Goal: Communication & Community: Ask a question

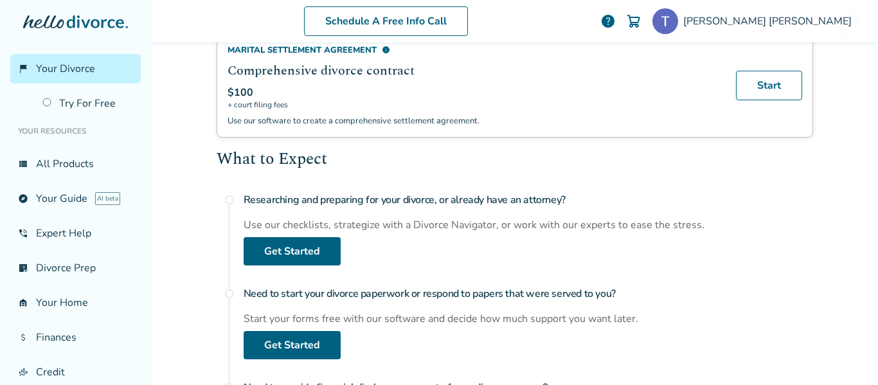
scroll to position [386, 0]
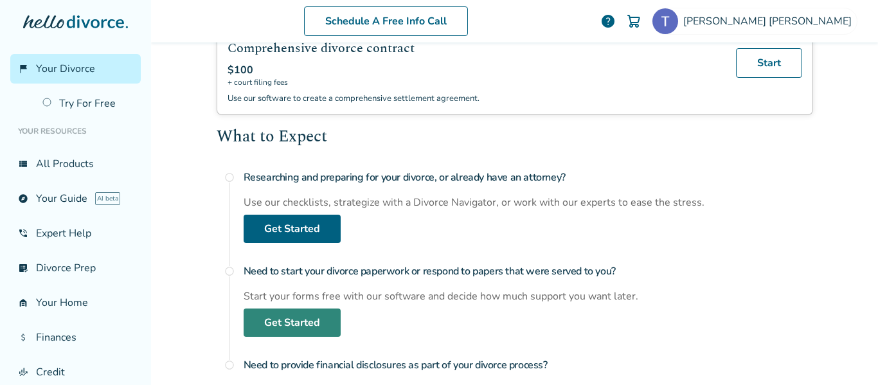
click at [295, 325] on link "Get Started" at bounding box center [292, 323] width 97 height 28
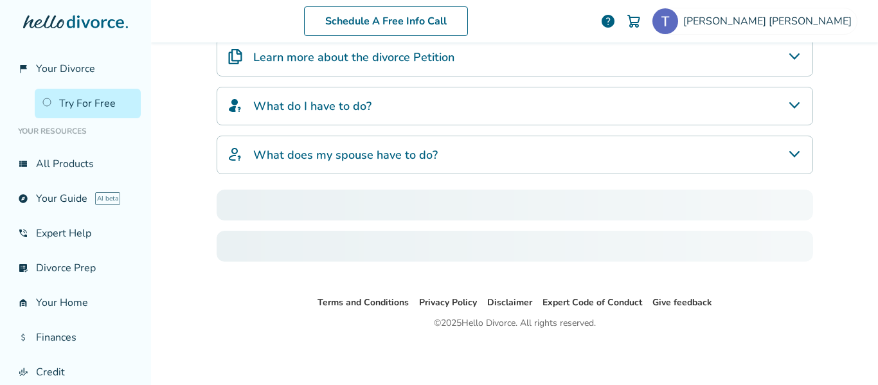
scroll to position [63, 0]
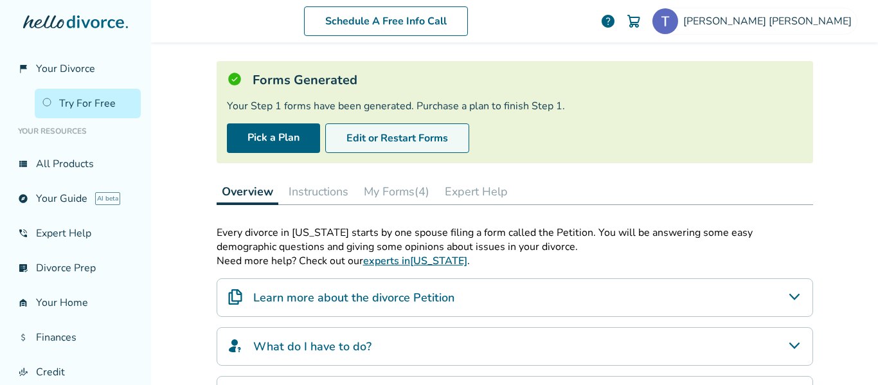
click at [384, 136] on button "Edit or Restart Forms" at bounding box center [397, 138] width 144 height 30
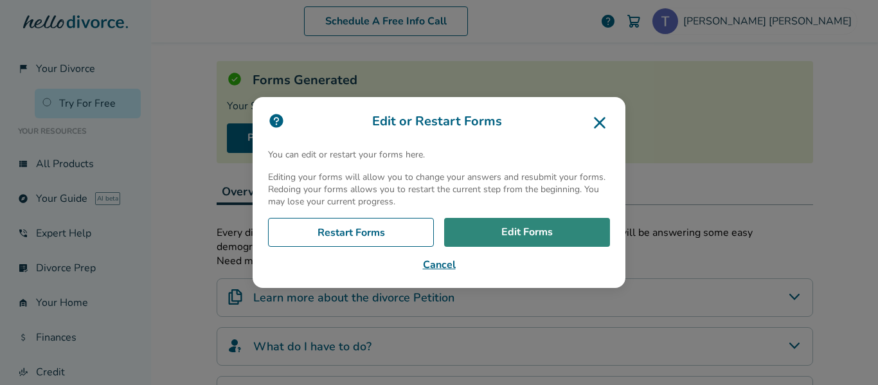
click at [528, 230] on link "Edit Forms" at bounding box center [527, 233] width 166 height 30
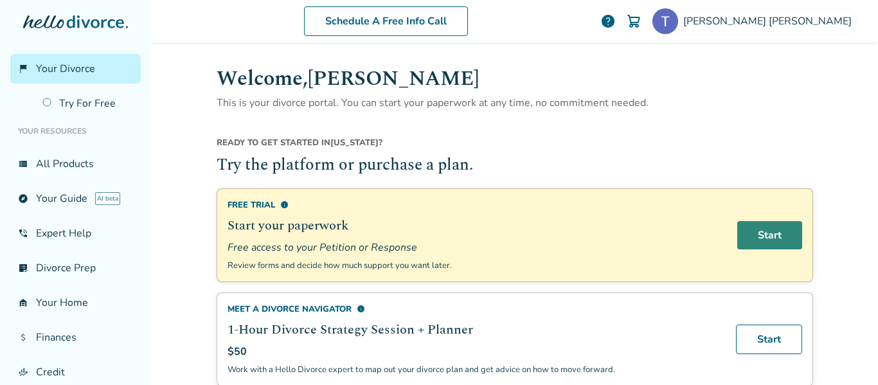
click at [762, 229] on link "Start" at bounding box center [769, 235] width 65 height 28
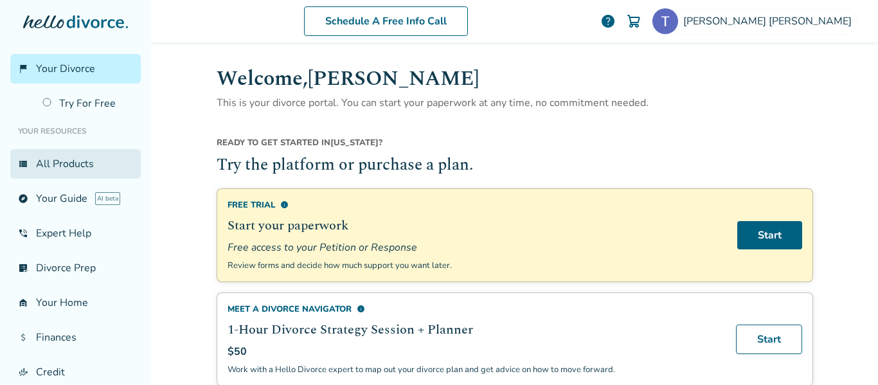
click at [45, 165] on link "view_list All Products" at bounding box center [75, 164] width 131 height 30
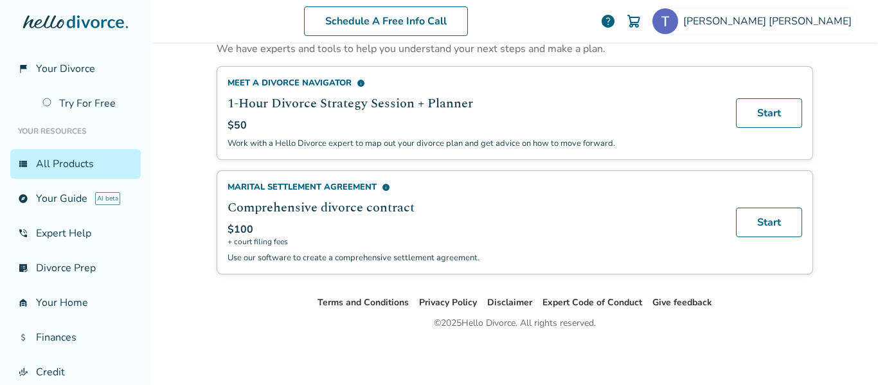
scroll to position [644, 0]
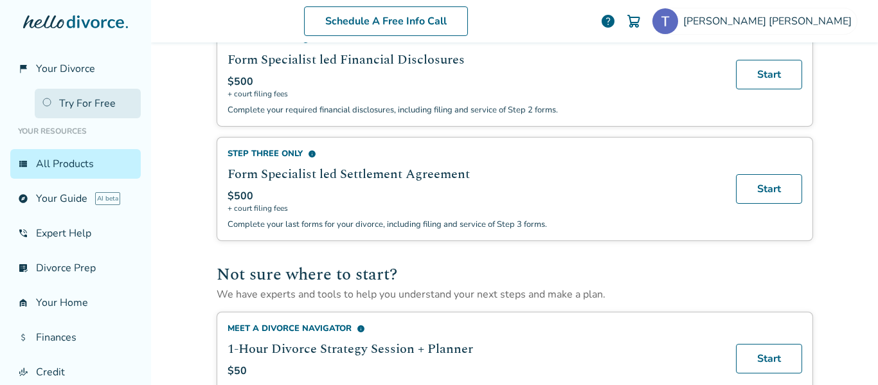
click at [74, 103] on link "Try For Free" at bounding box center [88, 104] width 106 height 30
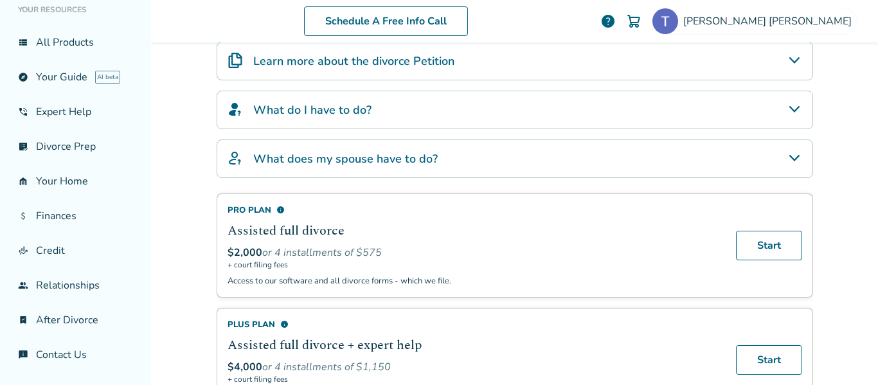
scroll to position [192, 0]
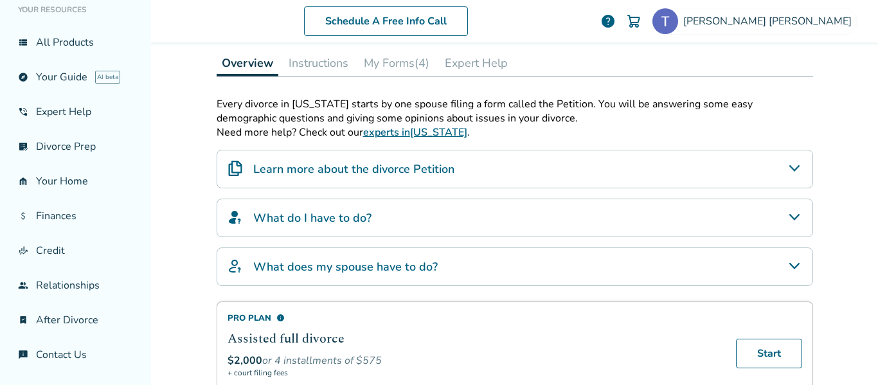
click at [399, 60] on button "My Forms (4)" at bounding box center [397, 63] width 76 height 26
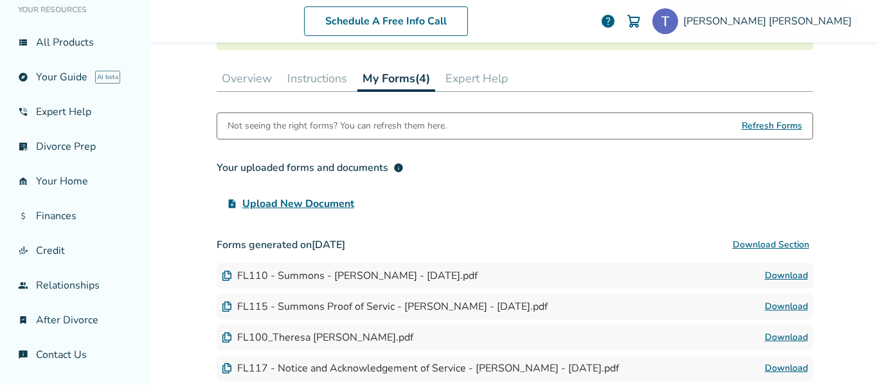
scroll to position [175, 0]
click at [779, 276] on link "Download" at bounding box center [786, 276] width 43 height 15
click at [777, 304] on link "Download" at bounding box center [786, 307] width 43 height 15
click at [765, 336] on link "Download" at bounding box center [786, 338] width 43 height 15
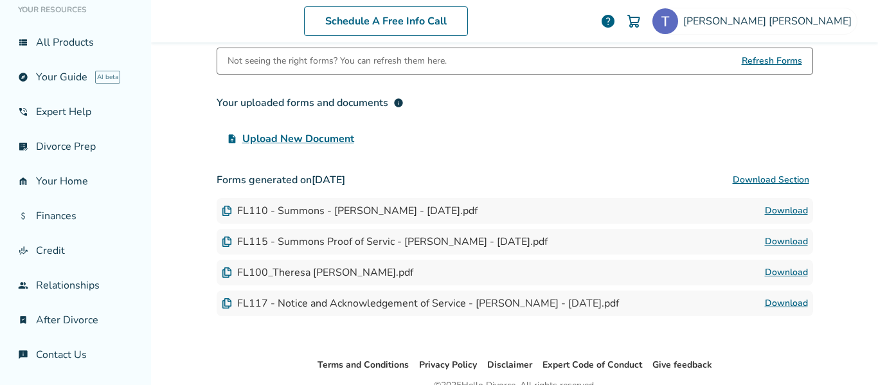
scroll to position [303, 0]
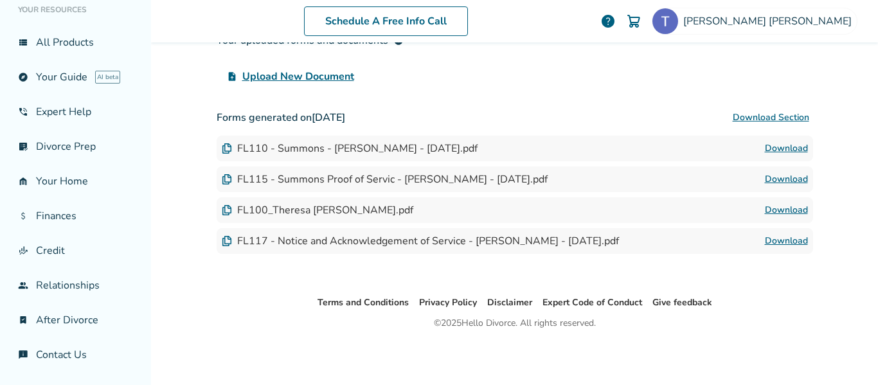
click at [778, 239] on link "Download" at bounding box center [786, 240] width 43 height 15
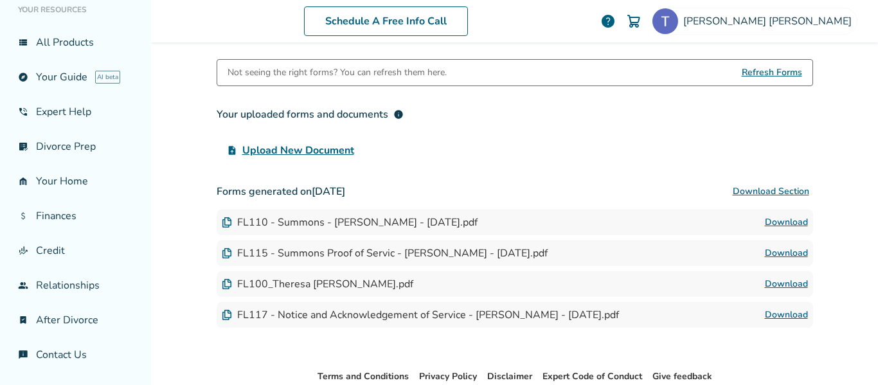
scroll to position [111, 0]
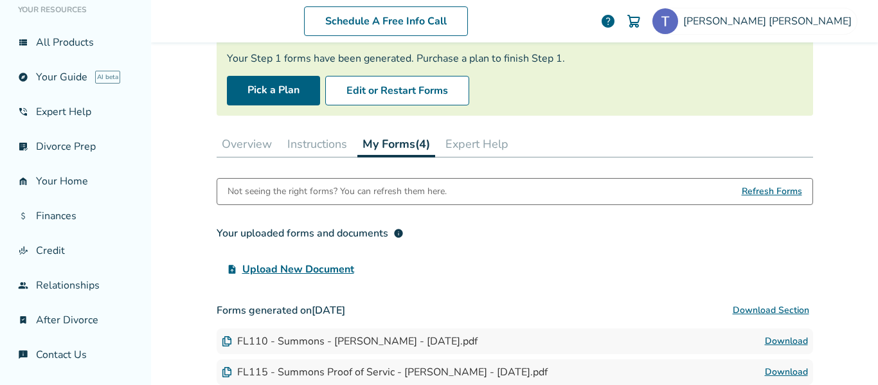
click at [313, 147] on button "Instructions" at bounding box center [317, 144] width 70 height 26
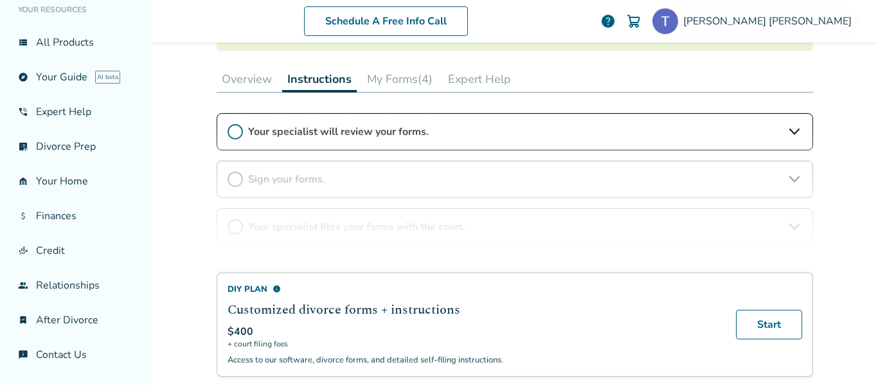
scroll to position [175, 0]
click at [784, 181] on div "DIY Plan info Customized divorce forms + instructions $400 + court filing fees …" at bounding box center [515, 258] width 597 height 289
click at [788, 134] on div "DIY Plan info Customized divorce forms + instructions $400 + court filing fees …" at bounding box center [515, 258] width 597 height 289
click at [233, 133] on div "DIY Plan info Customized divorce forms + instructions $400 + court filing fees …" at bounding box center [515, 258] width 597 height 289
click at [240, 77] on button "Overview" at bounding box center [247, 80] width 60 height 26
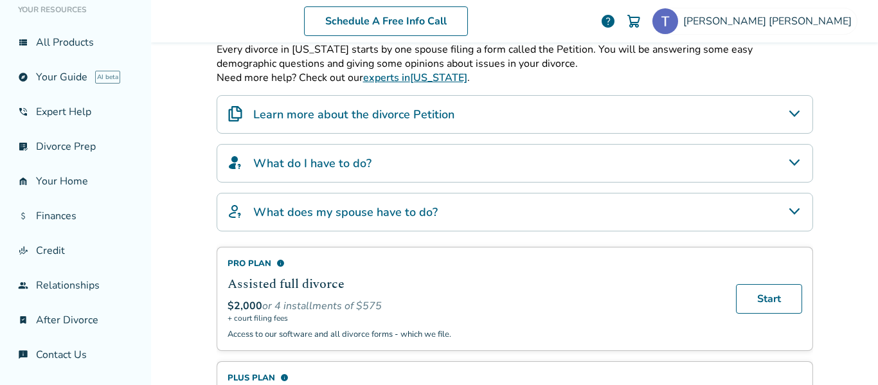
scroll to position [175, 0]
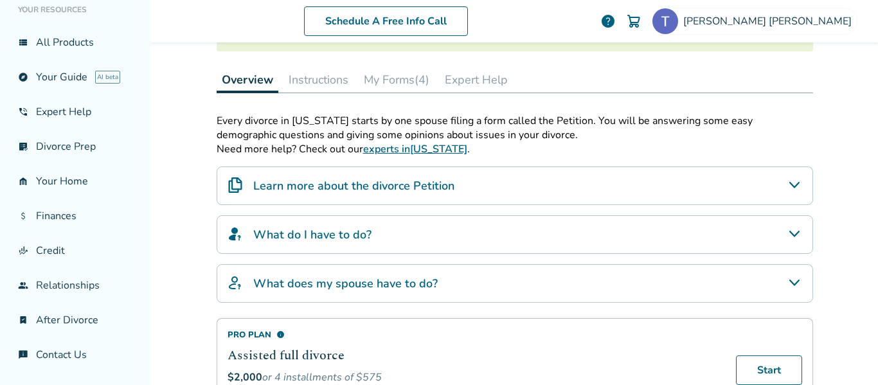
click at [787, 178] on icon "Learn more about the divorce Petition" at bounding box center [794, 184] width 15 height 15
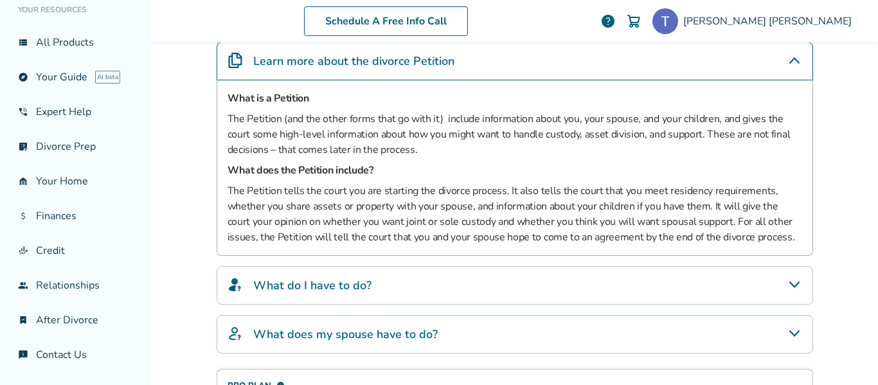
scroll to position [303, 0]
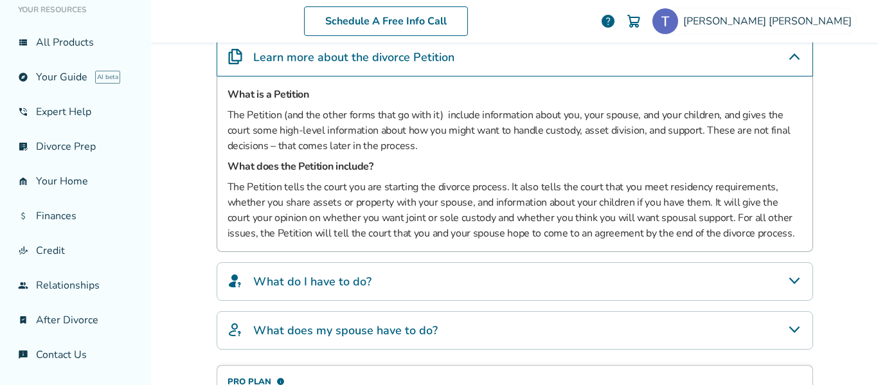
click at [791, 278] on icon "What do I have to do?" at bounding box center [794, 280] width 15 height 15
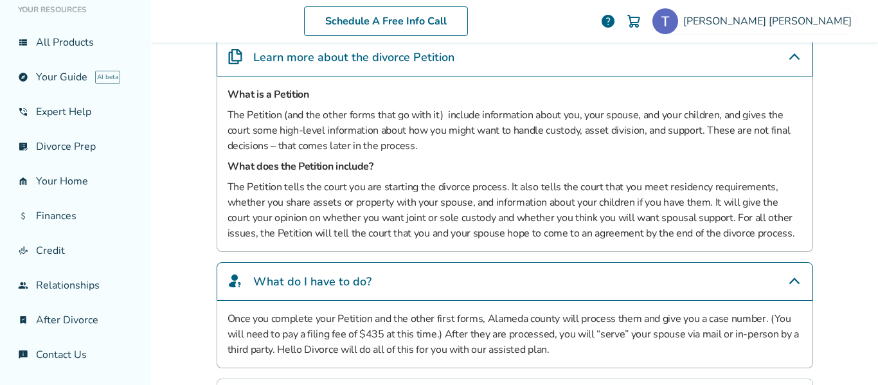
scroll to position [368, 0]
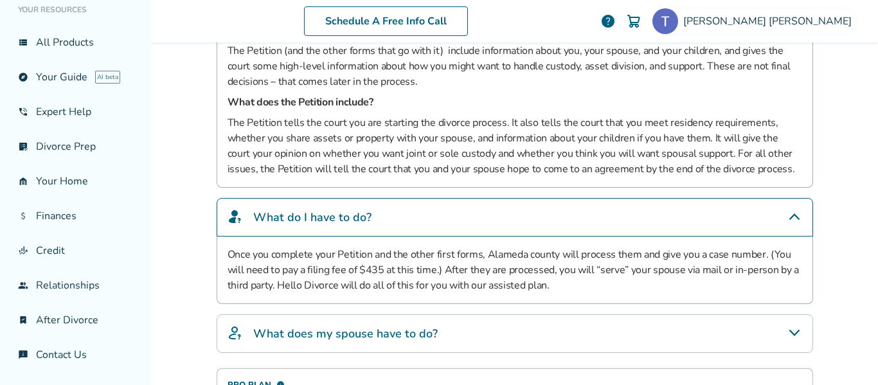
click at [791, 334] on icon "What does my spouse have to do?" at bounding box center [794, 333] width 10 height 6
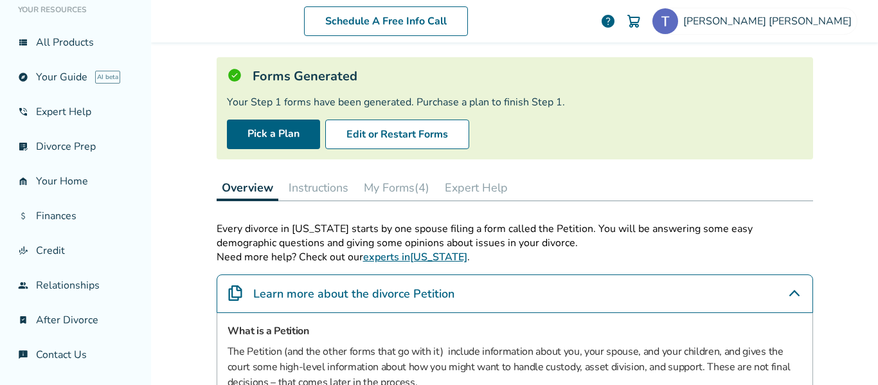
scroll to position [46, 0]
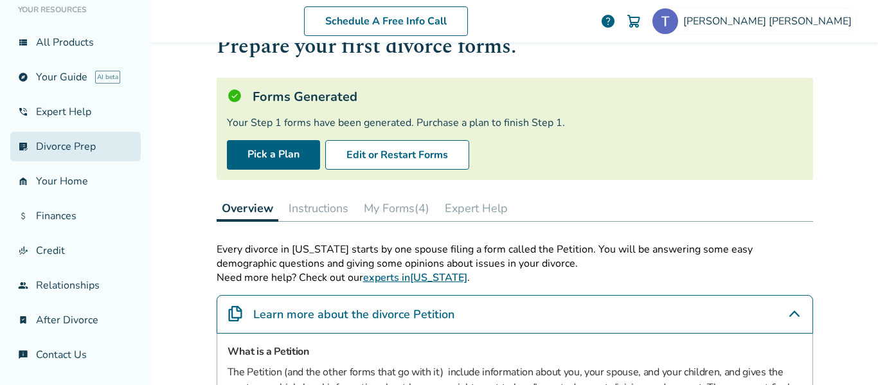
click at [75, 147] on link "list_alt_check Divorce Prep" at bounding box center [75, 147] width 131 height 30
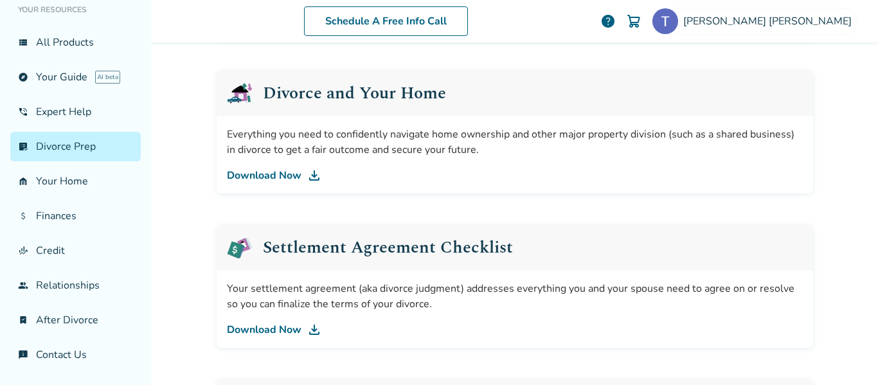
scroll to position [432, 0]
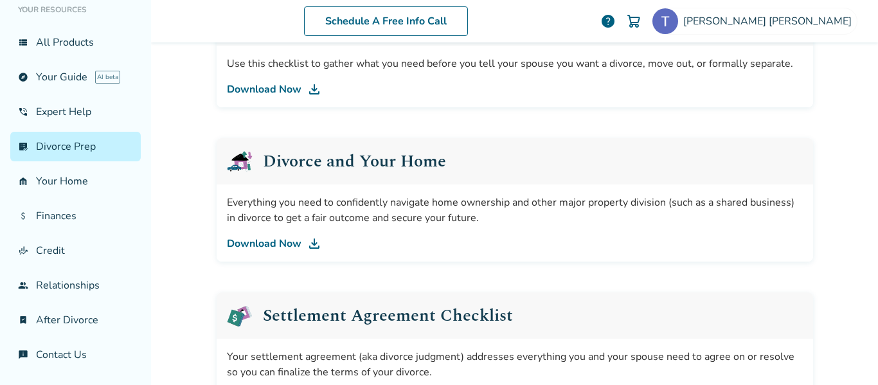
click at [291, 239] on link "Download Now" at bounding box center [515, 243] width 576 height 15
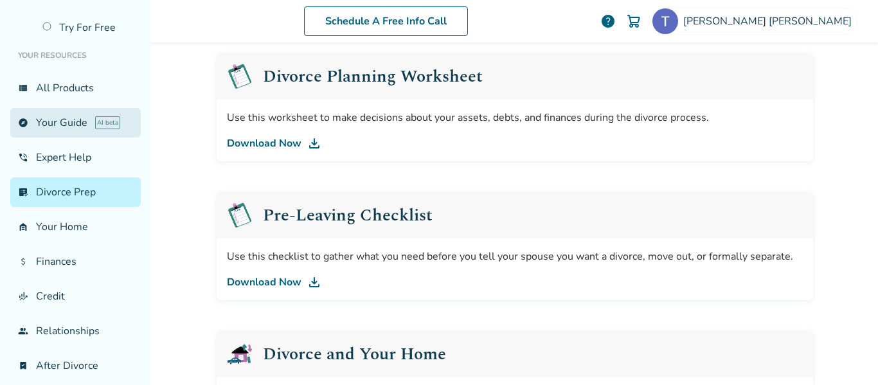
scroll to position [0, 0]
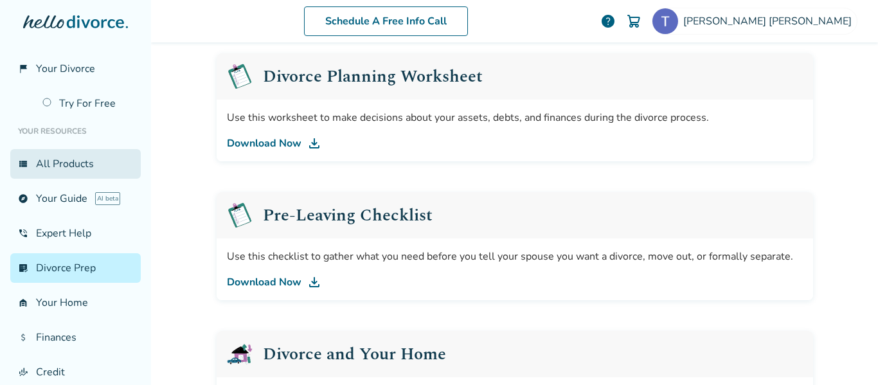
click at [71, 160] on link "view_list All Products" at bounding box center [75, 164] width 131 height 30
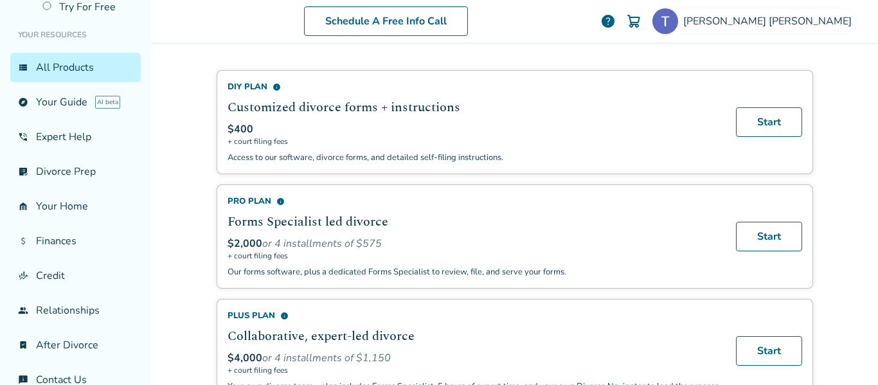
scroll to position [122, 0]
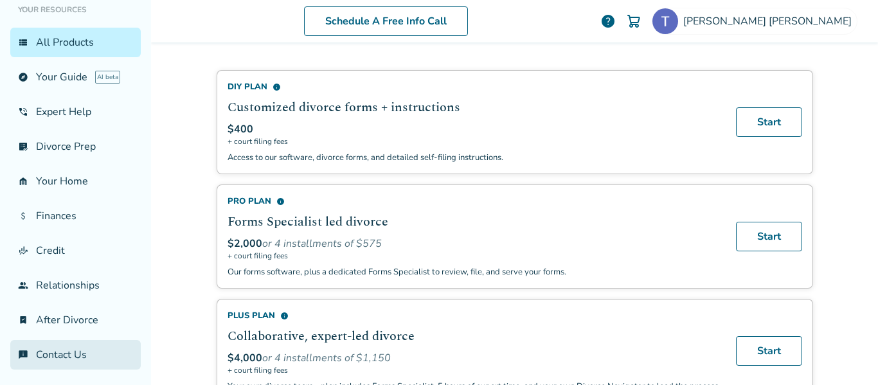
click at [69, 350] on link "chat_info Contact Us" at bounding box center [75, 355] width 131 height 30
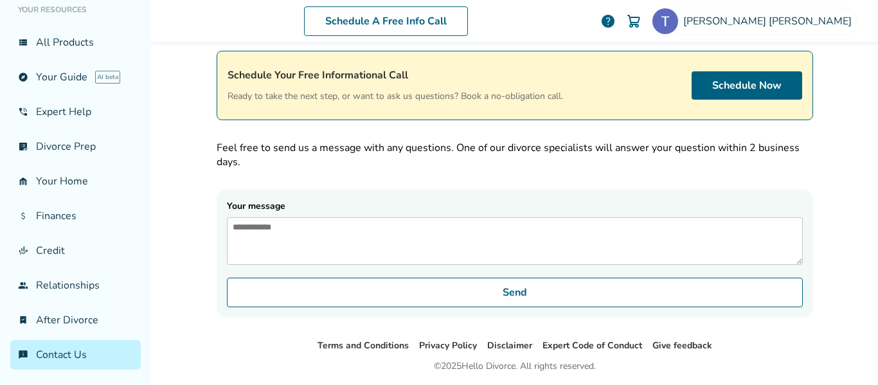
scroll to position [63, 0]
click at [250, 235] on textarea "Your message" at bounding box center [515, 243] width 576 height 48
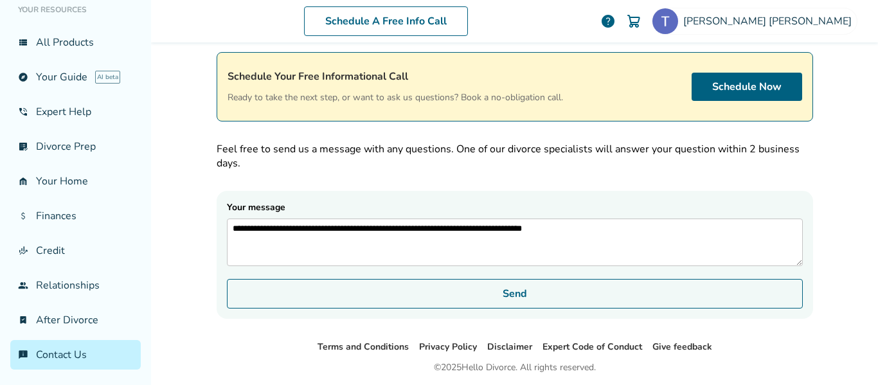
type textarea "**********"
click at [483, 298] on button "Send" at bounding box center [515, 294] width 576 height 30
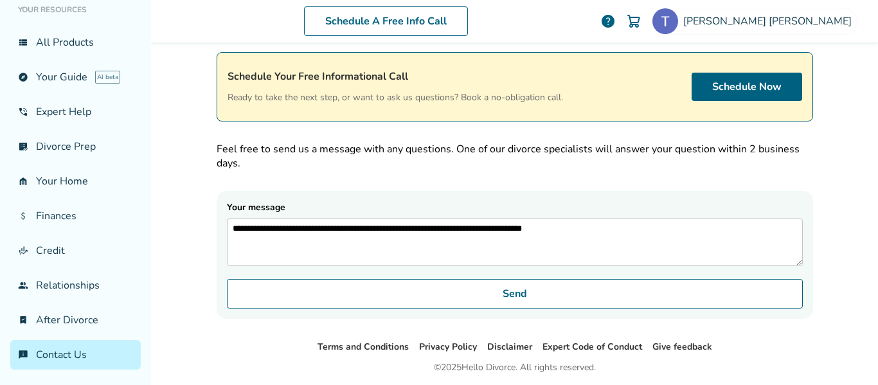
click at [178, 281] on div "**********" at bounding box center [514, 192] width 727 height 385
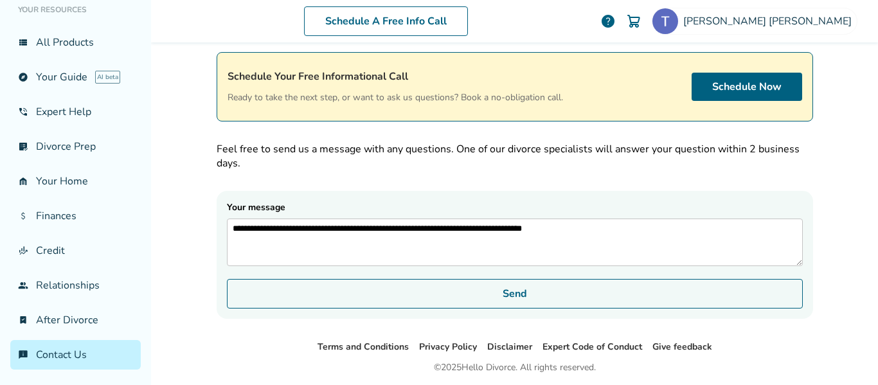
click at [683, 296] on button "Send" at bounding box center [515, 294] width 576 height 30
